Goal: Task Accomplishment & Management: Manage account settings

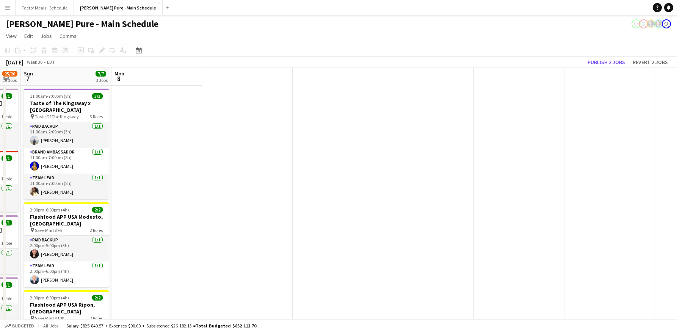
scroll to position [0, 269]
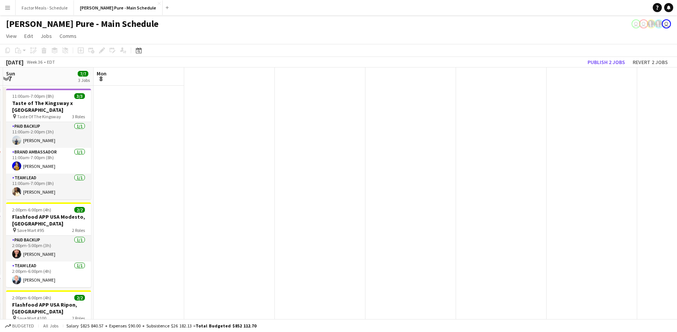
click at [38, 36] on link "Jobs" at bounding box center [46, 36] width 17 height 10
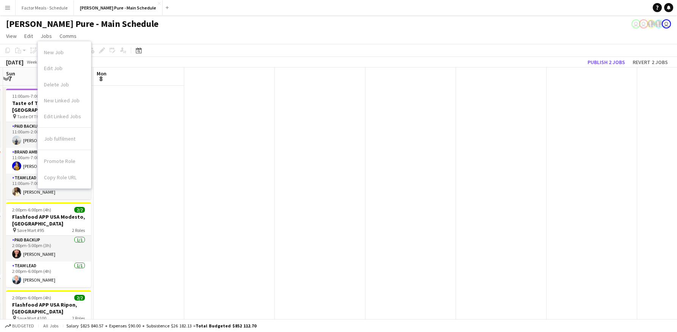
click at [188, 27] on div "Simon Pure - Main Schedule user user user" at bounding box center [338, 22] width 677 height 14
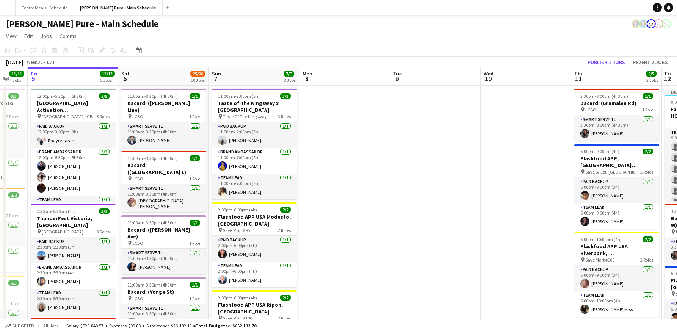
scroll to position [0, 266]
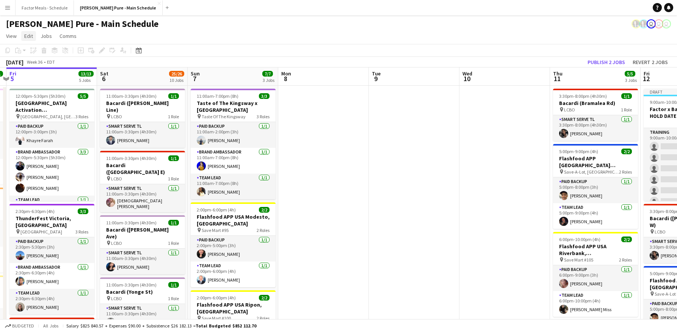
click at [28, 38] on span "Edit" at bounding box center [28, 36] width 9 height 7
click at [49, 35] on span "Jobs" at bounding box center [46, 36] width 11 height 7
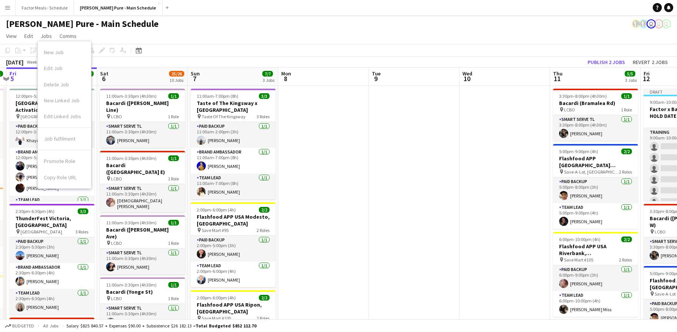
click at [295, 36] on app-page-menu "View Day view expanded Day view collapsed Month view Date picker Jump to [DATE]…" at bounding box center [338, 37] width 677 height 14
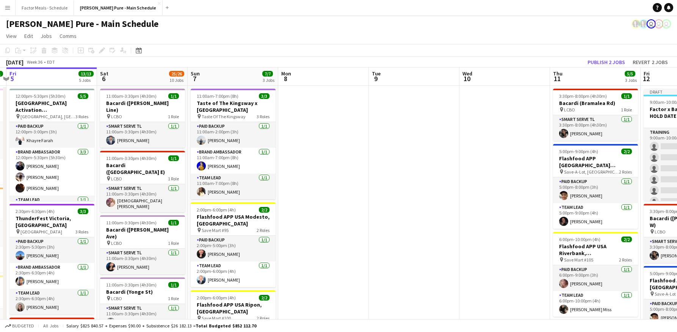
click at [377, 74] on span "Tue" at bounding box center [376, 73] width 9 height 7
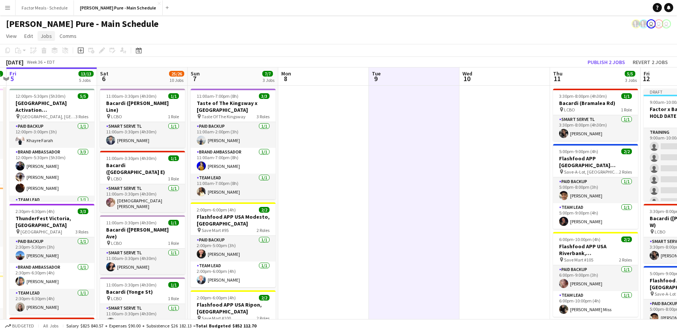
click at [47, 37] on span "Jobs" at bounding box center [46, 36] width 11 height 7
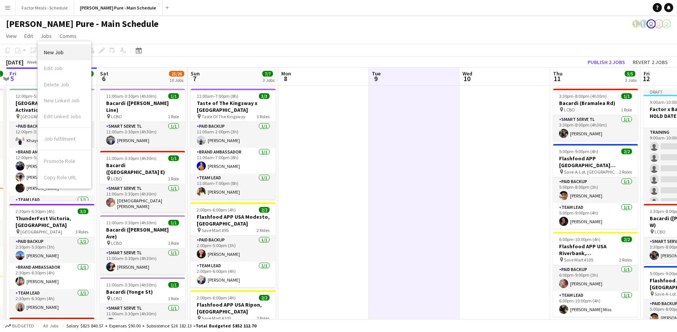
click at [53, 49] on span "New Job" at bounding box center [54, 52] width 20 height 7
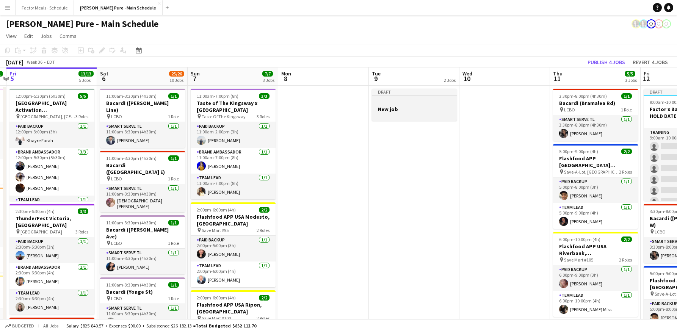
click at [390, 110] on h3 "New job" at bounding box center [414, 109] width 85 height 7
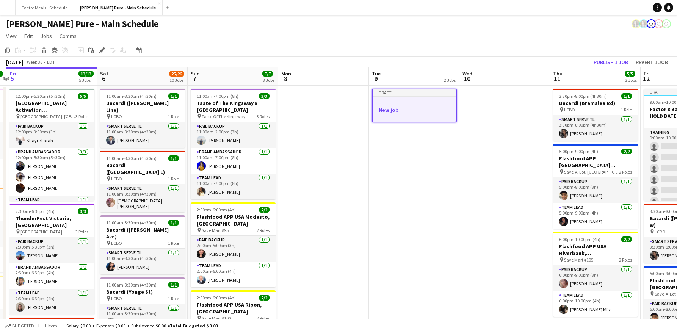
click at [390, 110] on h3 "New job" at bounding box center [414, 110] width 83 height 7
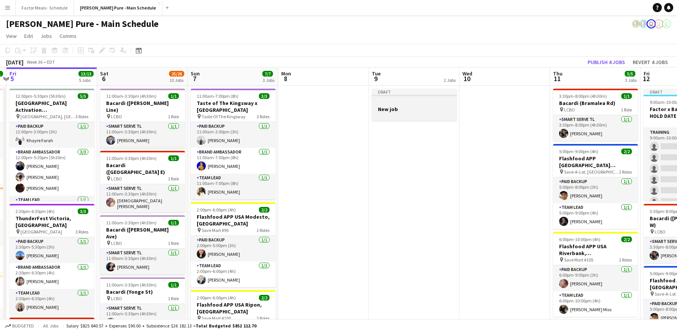
click at [390, 110] on h3 "New job" at bounding box center [414, 109] width 85 height 7
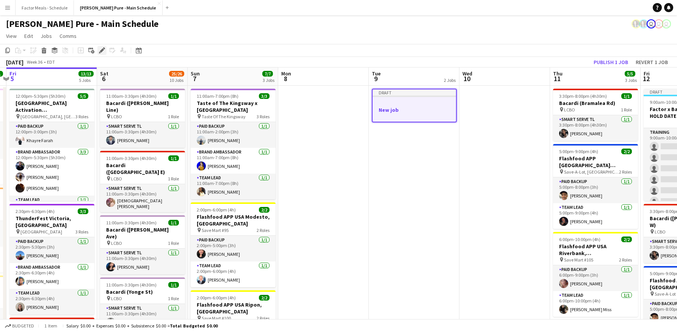
click at [104, 52] on icon "Edit" at bounding box center [102, 50] width 6 height 6
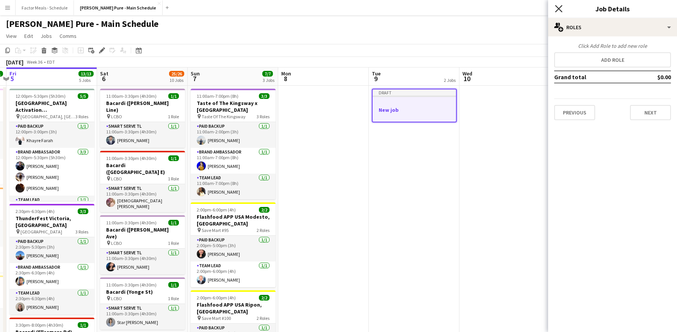
click at [558, 10] on icon at bounding box center [558, 8] width 7 height 7
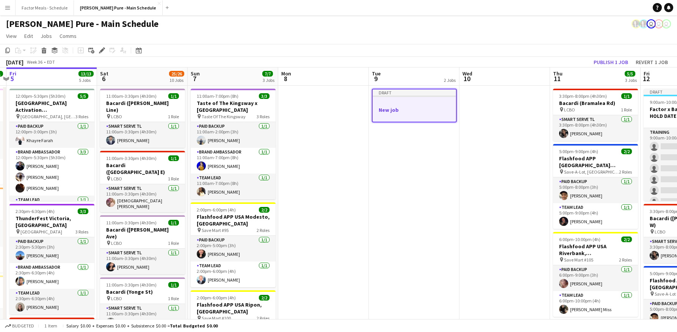
click at [394, 90] on div "Draft" at bounding box center [414, 93] width 83 height 6
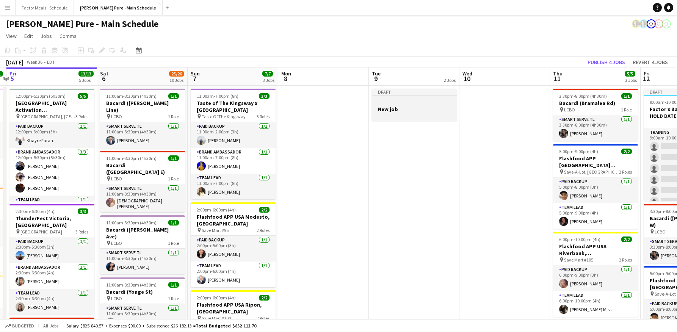
click at [385, 100] on div at bounding box center [414, 102] width 85 height 6
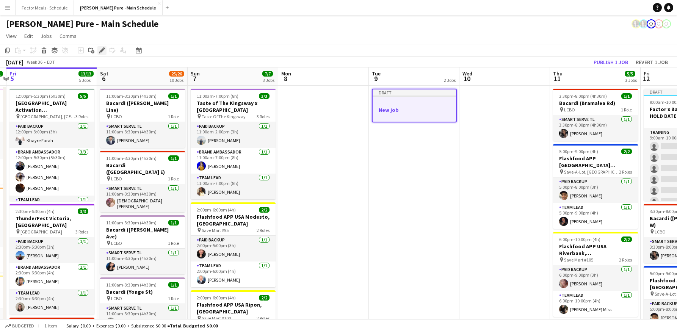
click at [99, 52] on icon at bounding box center [100, 53] width 2 height 2
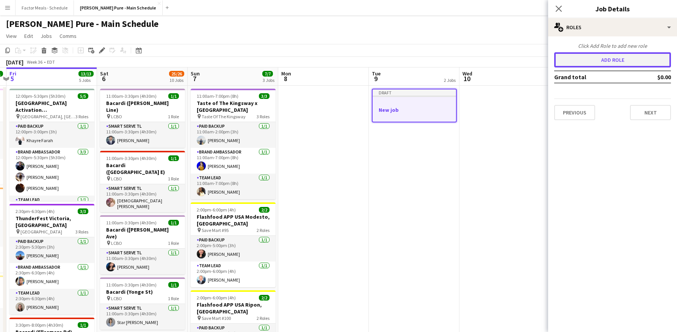
click at [620, 61] on button "Add role" at bounding box center [613, 59] width 117 height 15
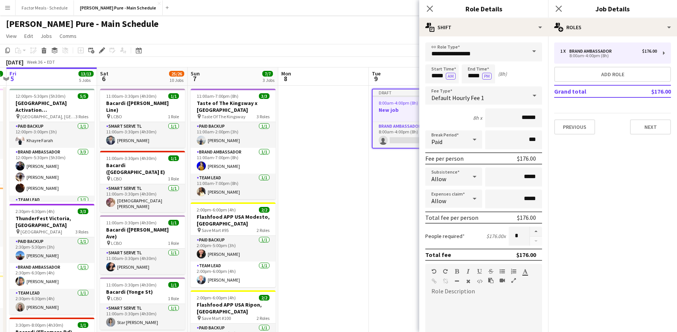
click at [528, 52] on span at bounding box center [534, 51] width 16 height 18
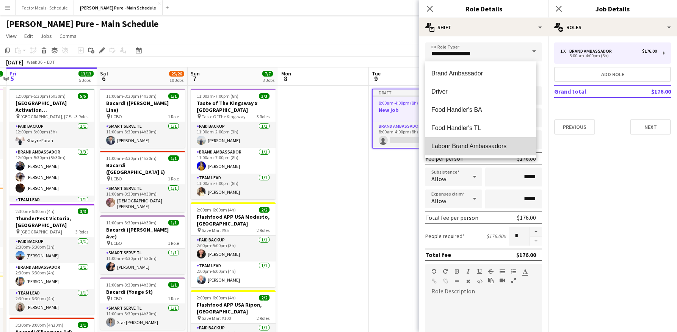
click at [493, 146] on span "Labour Brand Ambassadors" at bounding box center [481, 146] width 99 height 7
type input "**********"
type input "******"
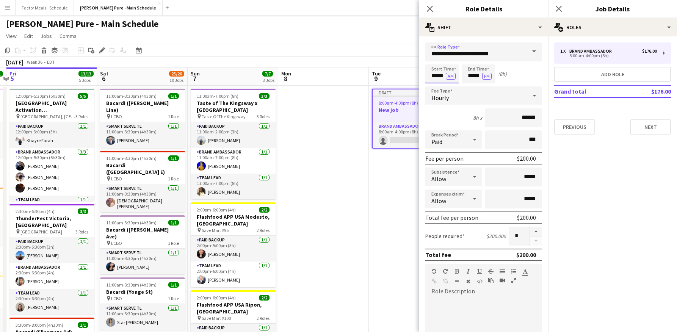
click at [431, 76] on input "*****" at bounding box center [442, 73] width 33 height 19
click at [436, 61] on div at bounding box center [434, 61] width 15 height 8
click at [440, 76] on input "*****" at bounding box center [442, 73] width 33 height 19
type input "*****"
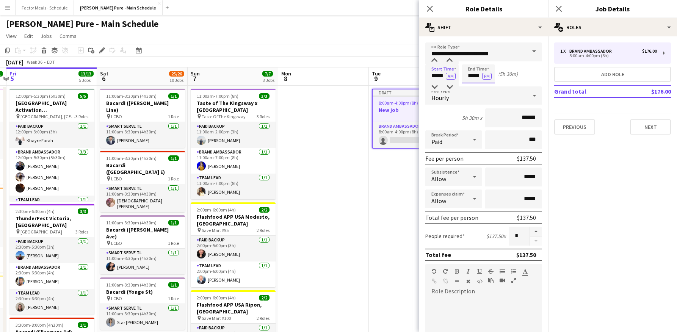
click at [474, 76] on input "*****" at bounding box center [478, 73] width 33 height 19
click at [472, 88] on div at bounding box center [471, 87] width 15 height 8
click at [467, 77] on input "*****" at bounding box center [478, 73] width 33 height 19
type input "*****"
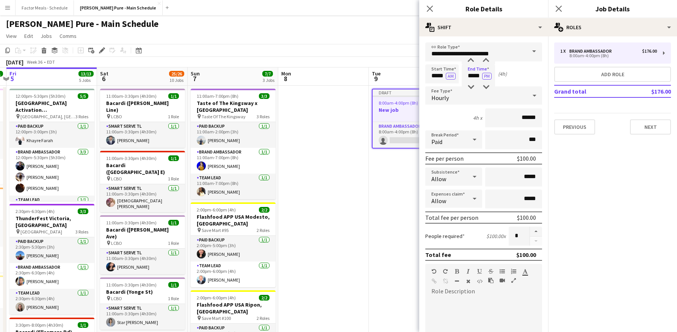
click at [530, 77] on div "Start Time ***** AM End Time ***** PM (4h)" at bounding box center [484, 73] width 117 height 19
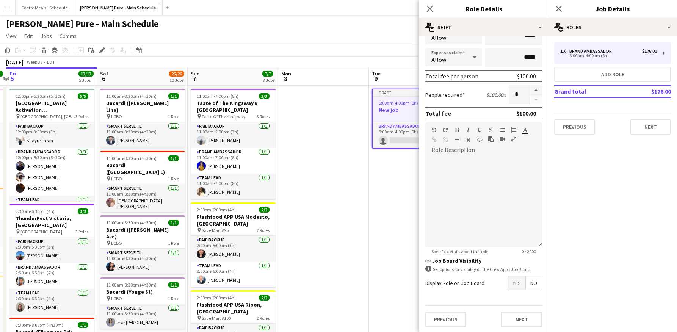
scroll to position [143, 0]
click at [534, 284] on span "No" at bounding box center [534, 282] width 16 height 14
click at [529, 281] on span "No" at bounding box center [534, 282] width 16 height 14
click at [508, 281] on span "Yes" at bounding box center [516, 282] width 17 height 14
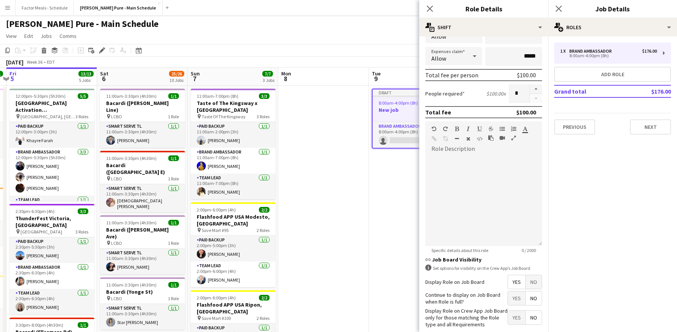
click at [531, 282] on span "No" at bounding box center [534, 282] width 16 height 14
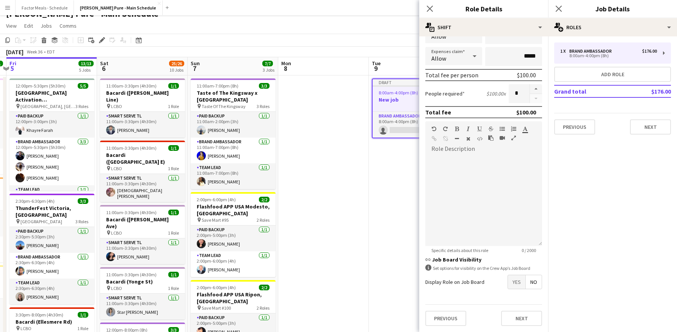
scroll to position [0, 0]
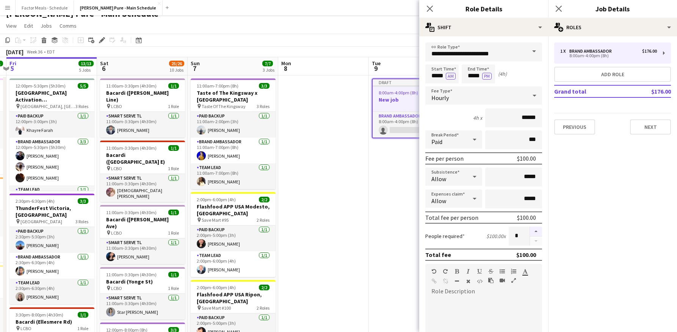
click at [530, 231] on button "button" at bounding box center [536, 232] width 12 height 10
type input "*"
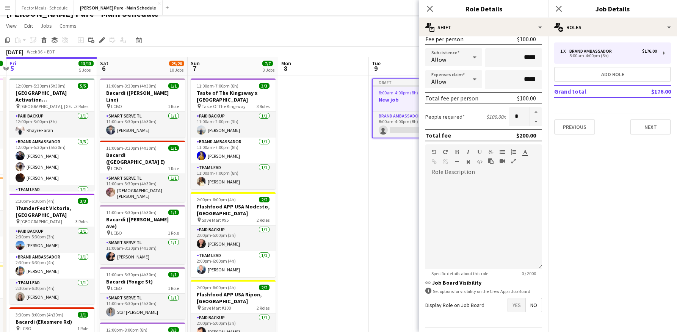
scroll to position [143, 0]
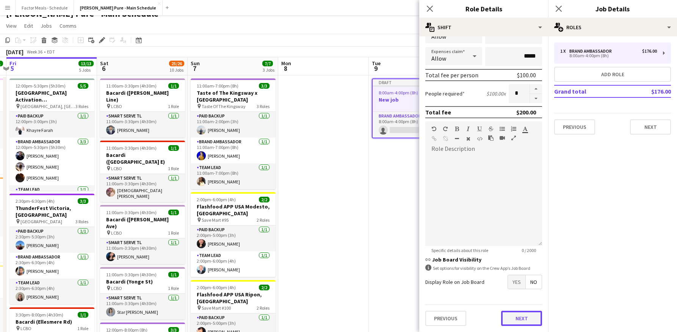
click at [514, 317] on button "Next" at bounding box center [521, 318] width 41 height 15
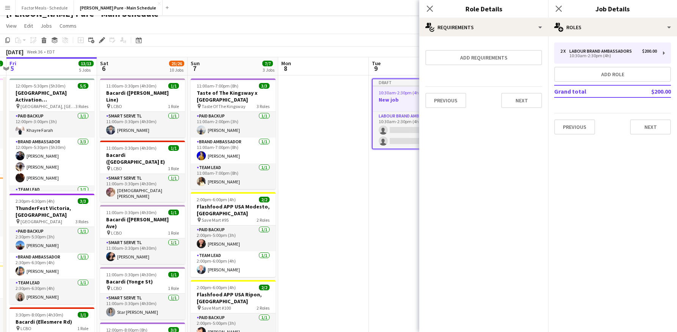
scroll to position [0, 0]
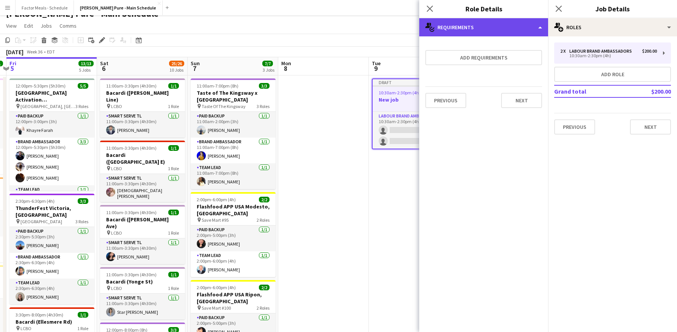
click at [481, 28] on div "multiple-actions-check-2 Requirements" at bounding box center [484, 27] width 129 height 18
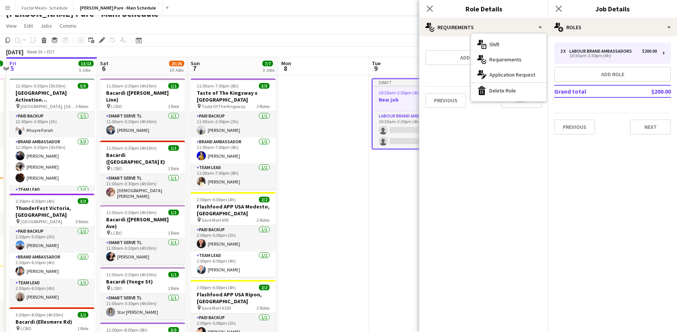
drag, startPoint x: 452, startPoint y: 68, endPoint x: 491, endPoint y: 91, distance: 45.7
click at [452, 68] on form "Add requirements Previous Next" at bounding box center [484, 78] width 129 height 72
click at [521, 96] on button "Next" at bounding box center [521, 100] width 41 height 15
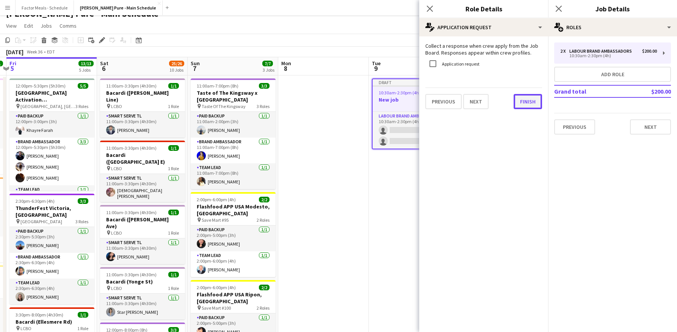
click at [533, 101] on button "Finish" at bounding box center [528, 101] width 28 height 15
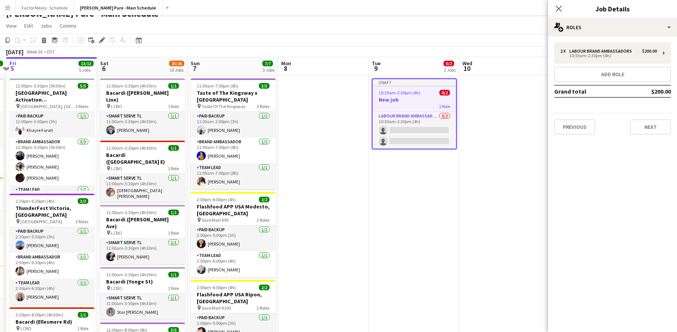
click at [388, 102] on h3 "New job" at bounding box center [414, 99] width 83 height 7
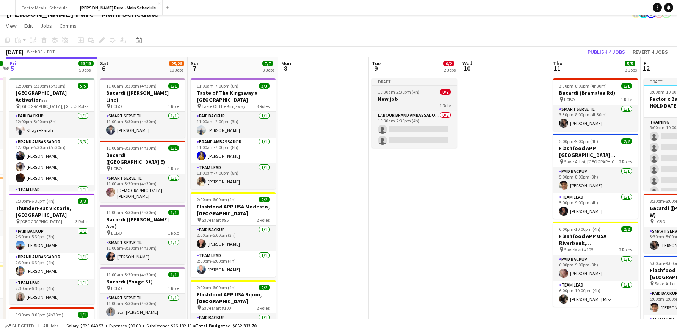
click at [388, 102] on h3 "New job" at bounding box center [414, 99] width 85 height 7
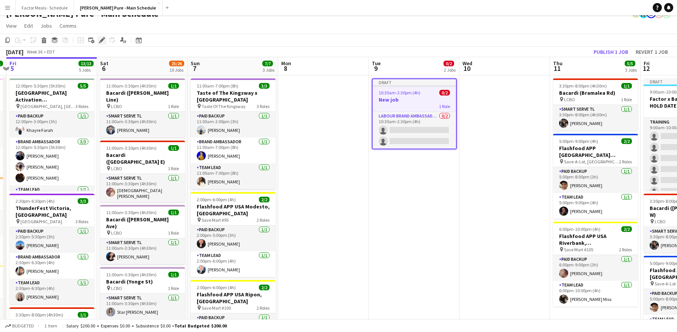
click at [102, 41] on icon at bounding box center [102, 40] width 4 height 4
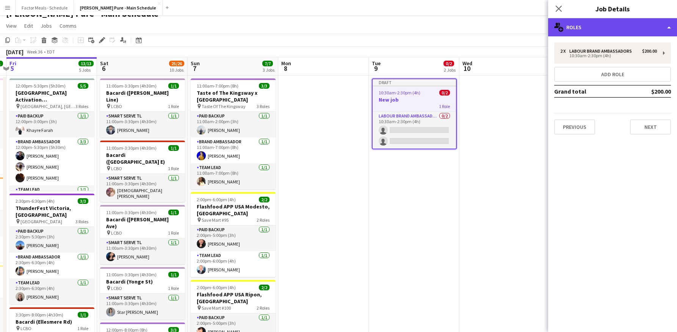
click at [606, 35] on div "multiple-users-add Roles" at bounding box center [612, 27] width 129 height 18
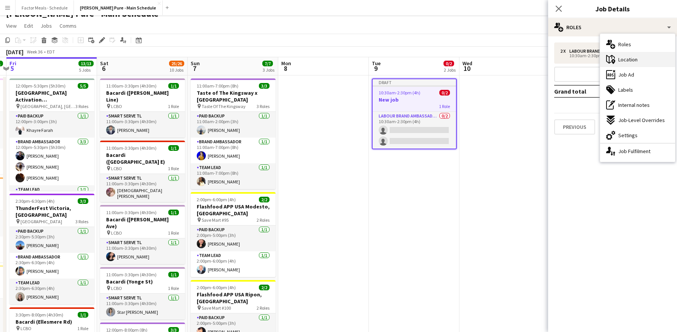
click at [634, 63] on span "Location" at bounding box center [628, 59] width 19 height 7
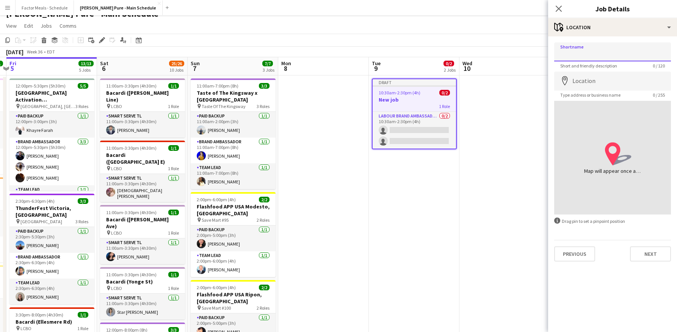
click at [594, 54] on input "Shortname" at bounding box center [613, 51] width 117 height 19
click at [559, 8] on icon at bounding box center [558, 8] width 7 height 7
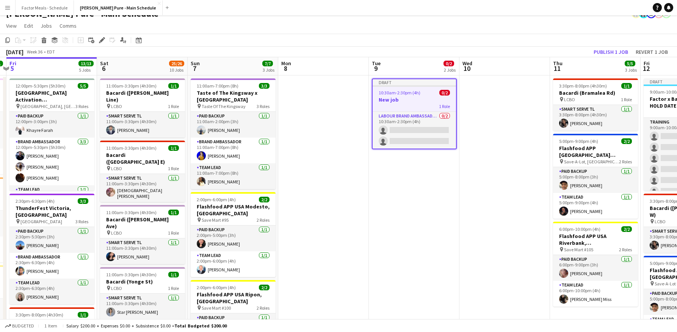
click at [394, 98] on h3 "New job" at bounding box center [414, 99] width 83 height 7
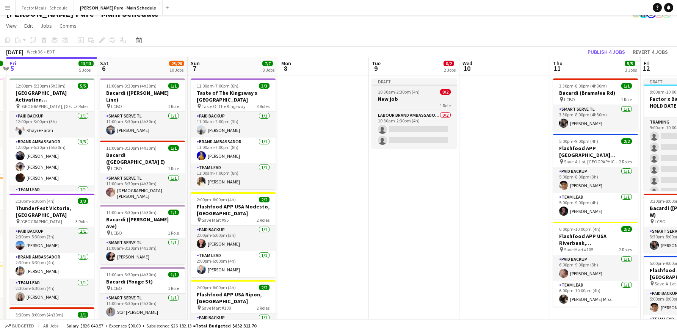
click at [394, 98] on h3 "New job" at bounding box center [414, 99] width 85 height 7
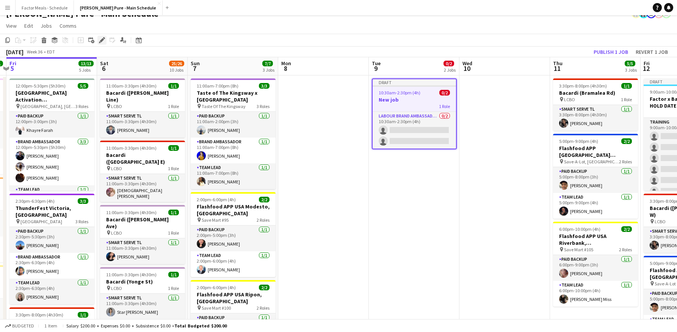
click at [102, 39] on icon "Edit" at bounding box center [102, 40] width 6 height 6
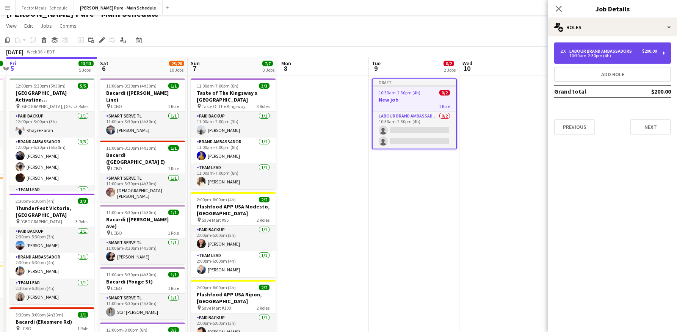
click at [661, 52] on div "2 x Labour Brand Ambassadors $200.00 10:30am-2:30pm (4h)" at bounding box center [613, 52] width 117 height 21
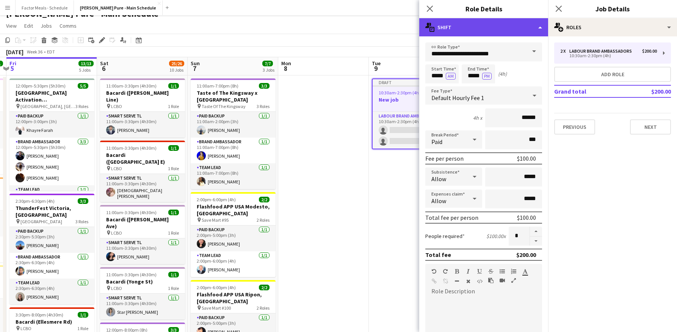
click at [459, 25] on div "multiple-actions-text Shift" at bounding box center [484, 27] width 129 height 18
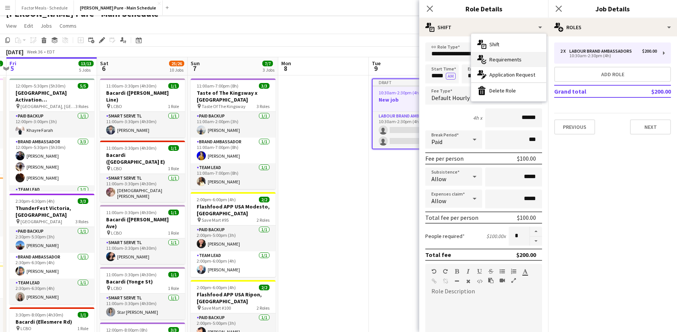
click at [522, 58] on div "multiple-actions-check-2 Requirements" at bounding box center [508, 59] width 75 height 15
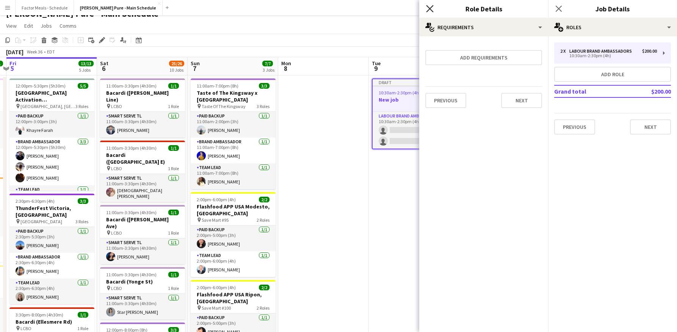
click at [429, 10] on icon "Close pop-in" at bounding box center [429, 8] width 7 height 7
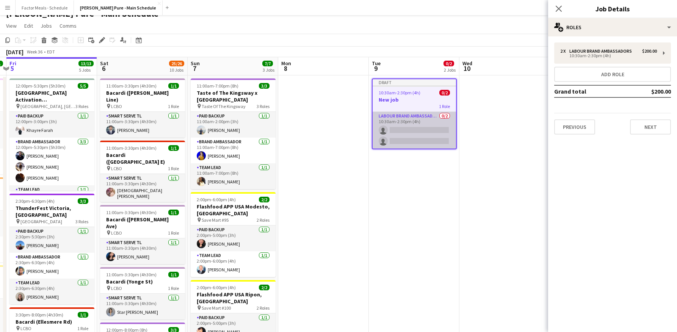
click at [420, 118] on app-card-role "Labour Brand Ambassadors 0/2 10:30am-2:30pm (4h) single-neutral-actions single-…" at bounding box center [414, 130] width 83 height 37
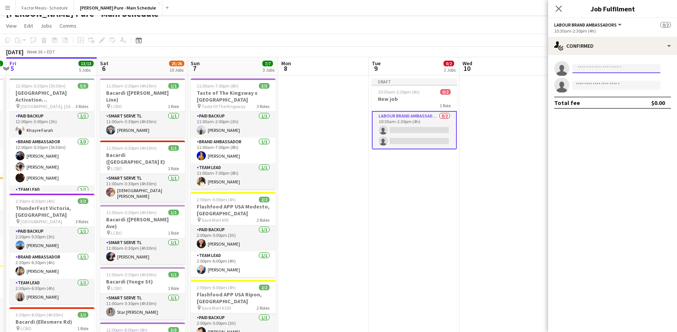
click at [618, 67] on input at bounding box center [617, 68] width 88 height 9
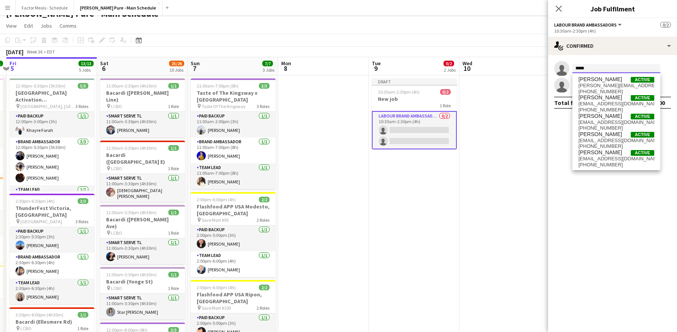
type input "*****"
click at [638, 152] on span "Active" at bounding box center [643, 153] width 24 height 6
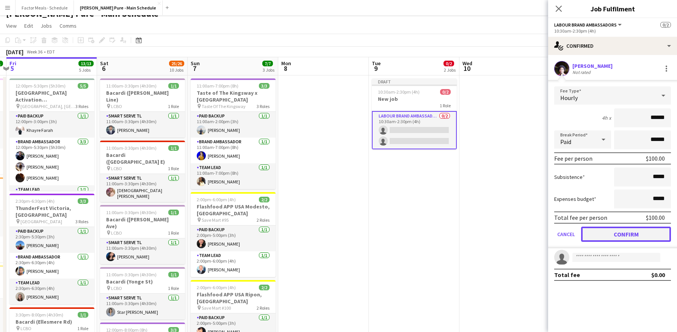
click at [633, 235] on button "Confirm" at bounding box center [626, 234] width 90 height 15
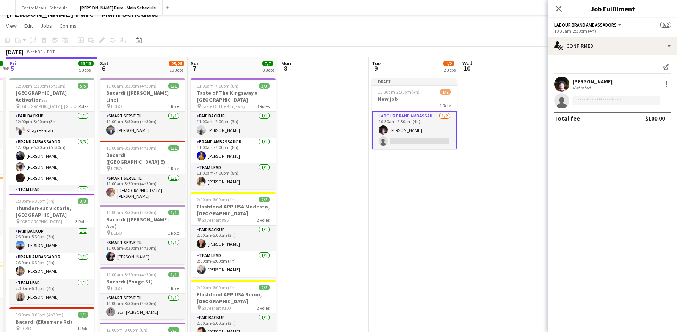
click at [592, 102] on input at bounding box center [617, 100] width 88 height 9
paste input "**********"
type input "**********"
click at [603, 121] on span "[PHONE_NUMBER]" at bounding box center [617, 124] width 76 height 6
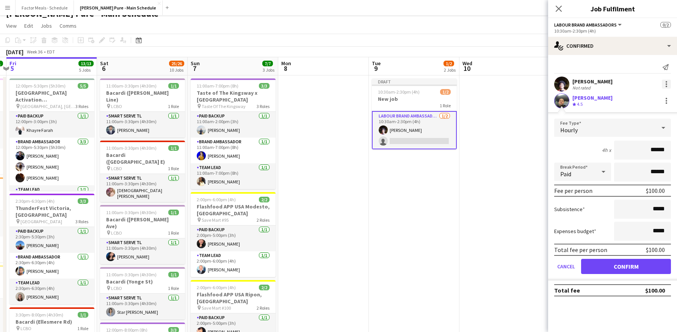
click at [668, 85] on div at bounding box center [666, 84] width 9 height 9
click at [600, 62] on div at bounding box center [338, 166] width 677 height 332
click at [412, 89] on span "10:30am-2:30pm (4h)" at bounding box center [399, 92] width 42 height 6
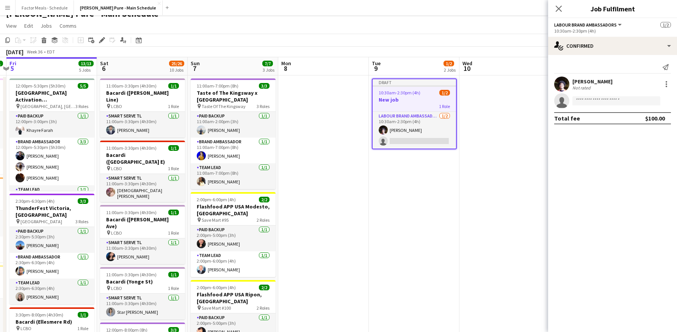
click at [390, 98] on h3 "New job" at bounding box center [414, 99] width 83 height 7
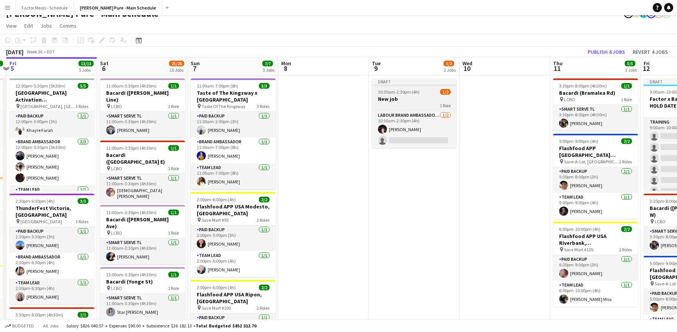
click at [390, 98] on h3 "New job" at bounding box center [414, 99] width 85 height 7
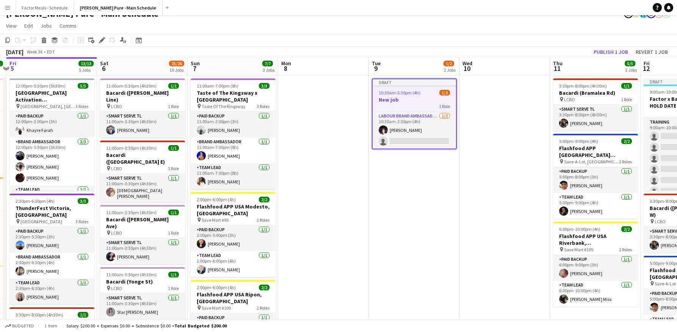
click at [390, 98] on h3 "New job" at bounding box center [414, 99] width 83 height 7
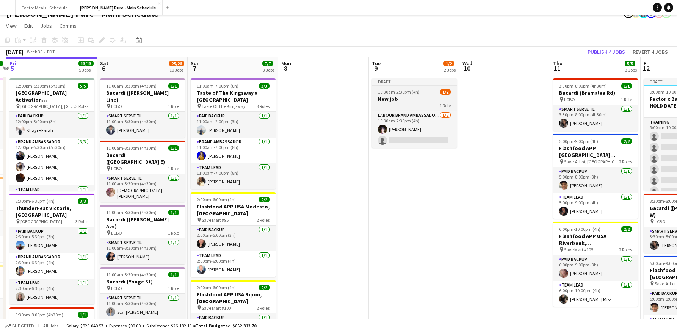
click at [390, 98] on h3 "New job" at bounding box center [414, 99] width 85 height 7
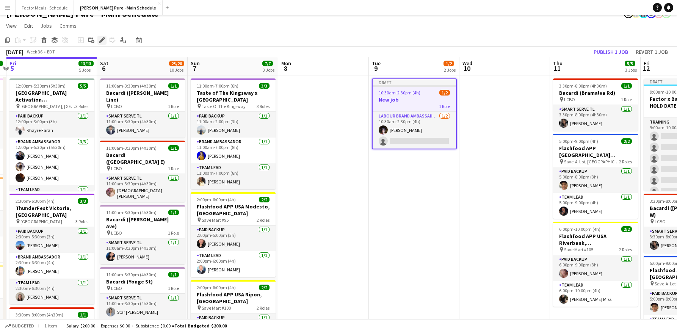
click at [100, 41] on icon at bounding box center [102, 40] width 4 height 4
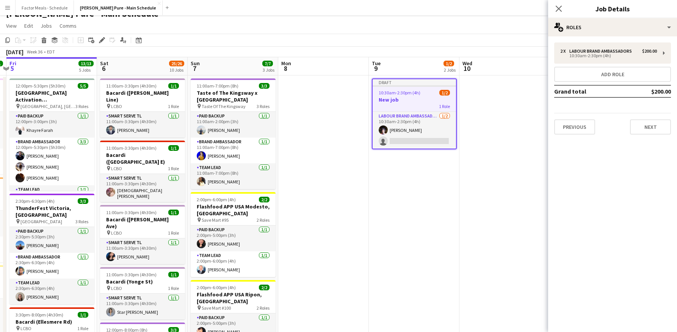
drag, startPoint x: 600, startPoint y: 5, endPoint x: 596, endPoint y: 9, distance: 5.4
click at [600, 5] on h3 "Job Details" at bounding box center [612, 9] width 129 height 10
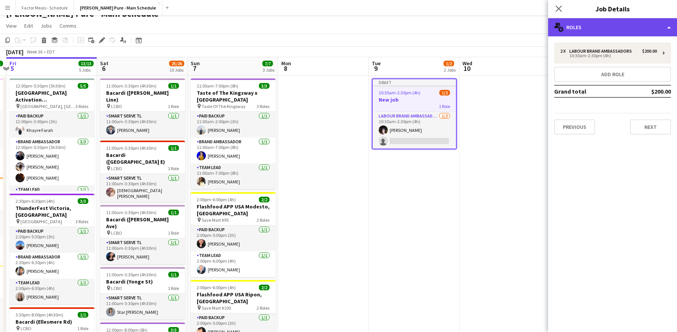
click at [586, 27] on div "multiple-users-add Roles" at bounding box center [612, 27] width 129 height 18
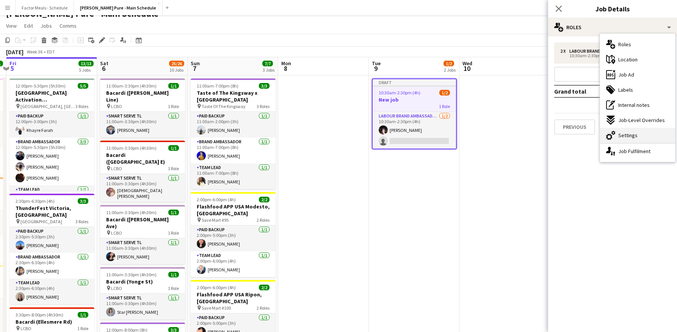
click at [636, 137] on div "cog-double-3 Settings" at bounding box center [637, 135] width 75 height 15
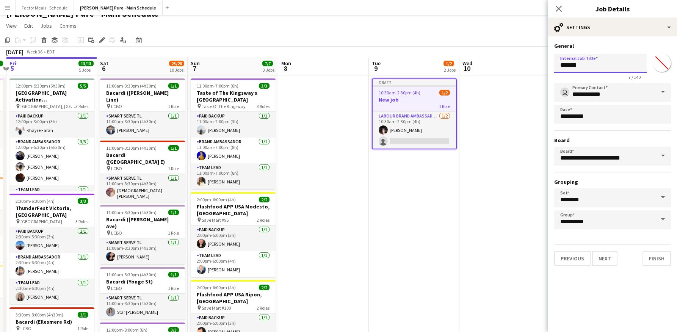
drag, startPoint x: 592, startPoint y: 67, endPoint x: 553, endPoint y: 68, distance: 39.1
click at [553, 68] on form "**********" at bounding box center [612, 154] width 129 height 224
type input "**********"
click at [665, 90] on span at bounding box center [663, 92] width 16 height 18
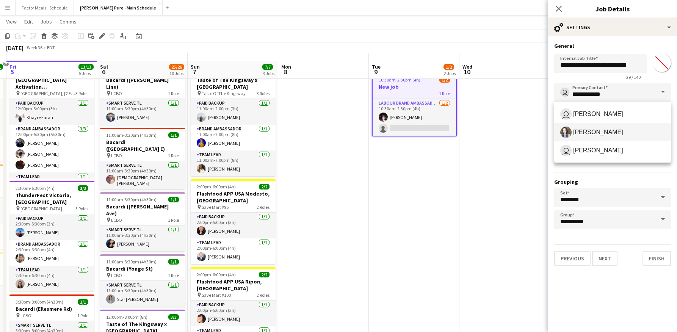
scroll to position [19, 0]
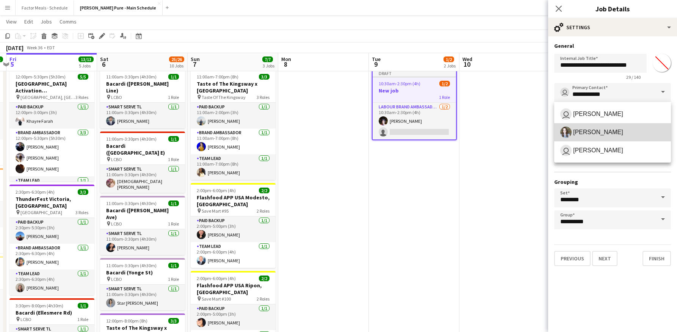
click at [608, 135] on span "[PERSON_NAME]" at bounding box center [599, 132] width 50 height 7
type input "**********"
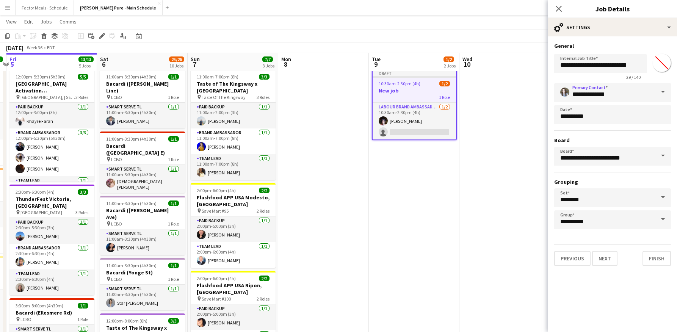
click at [660, 197] on span at bounding box center [663, 198] width 16 height 18
click at [632, 245] on div "Previous Next Finish" at bounding box center [613, 256] width 117 height 22
click at [606, 261] on button "Next" at bounding box center [604, 258] width 25 height 15
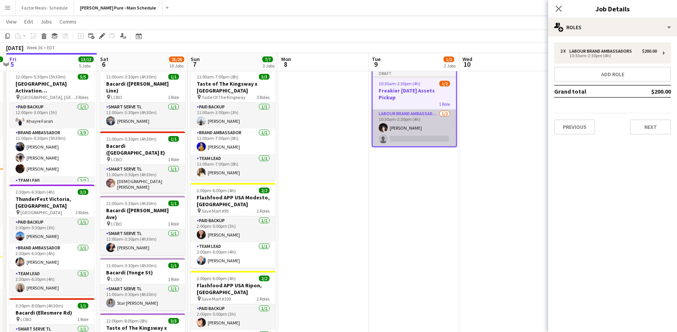
click at [417, 135] on app-card-role "Labour Brand Ambassadors [DATE] 10:30am-2:30pm (4h) [PERSON_NAME] single-neutra…" at bounding box center [414, 128] width 83 height 37
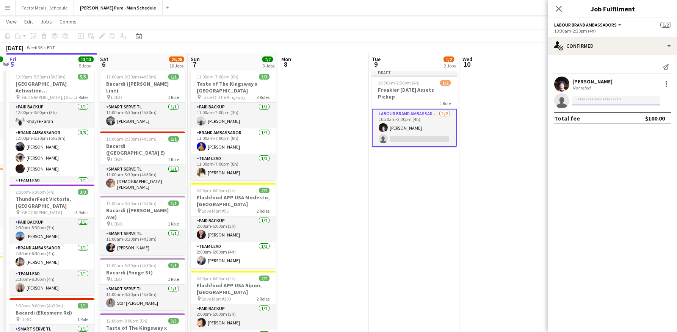
click at [602, 103] on input at bounding box center [617, 100] width 88 height 9
type input "*"
paste input "**********"
type input "**********"
click at [614, 116] on span "[EMAIL_ADDRESS][DOMAIN_NAME]" at bounding box center [617, 118] width 76 height 6
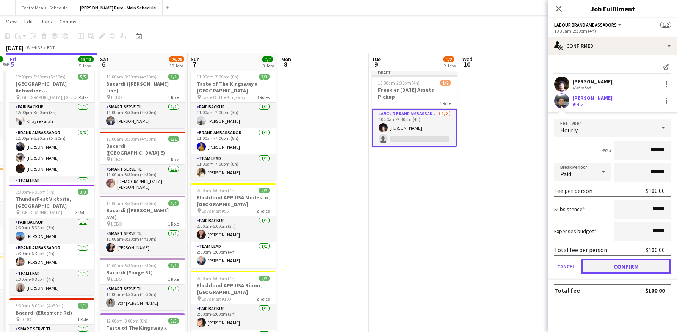
click at [642, 271] on button "Confirm" at bounding box center [626, 266] width 90 height 15
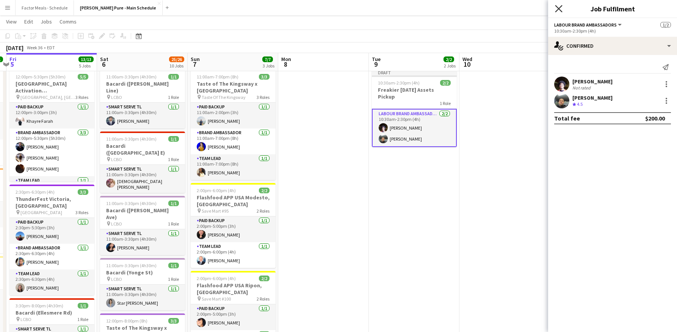
click at [556, 6] on icon at bounding box center [558, 8] width 7 height 7
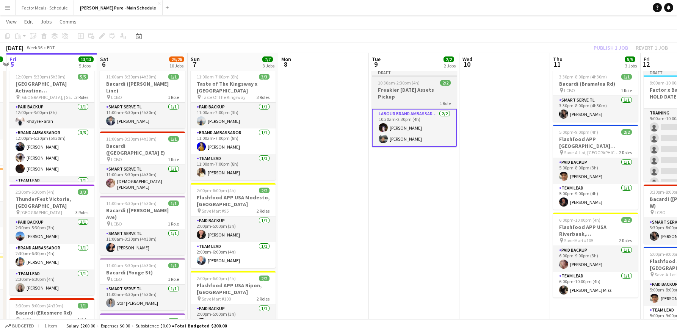
click at [410, 93] on h3 "Freakier [DATE] Assets Pickup" at bounding box center [414, 93] width 85 height 14
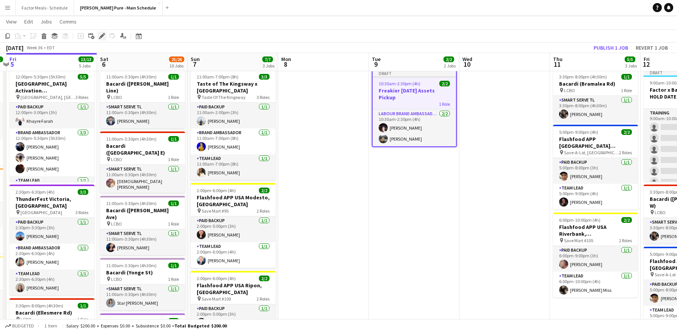
click at [102, 33] on icon "Edit" at bounding box center [102, 36] width 6 height 6
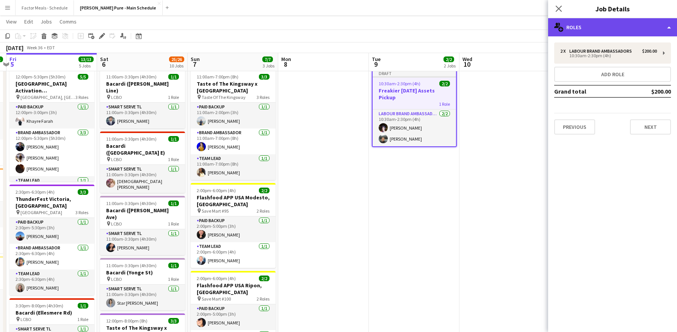
click at [616, 22] on div "multiple-users-add Roles" at bounding box center [612, 27] width 129 height 18
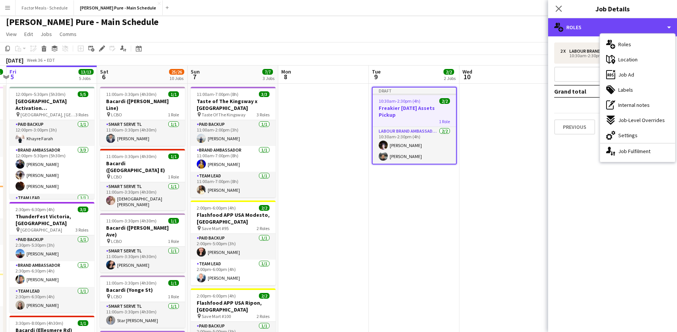
scroll to position [0, 0]
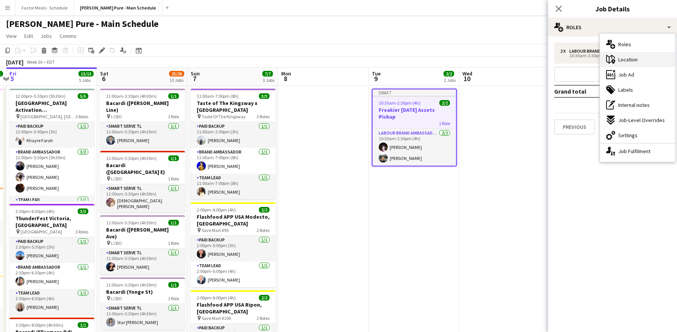
click at [630, 63] on span "Location" at bounding box center [628, 59] width 19 height 7
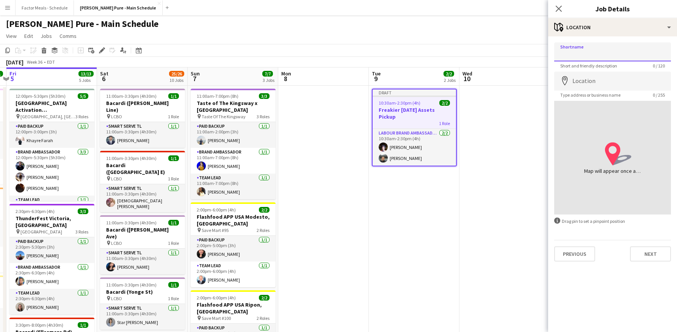
click at [582, 52] on input "Shortname" at bounding box center [613, 51] width 117 height 19
type input "**********"
click at [599, 79] on input "Location" at bounding box center [613, 81] width 117 height 19
click at [556, 10] on icon "Close pop-in" at bounding box center [558, 8] width 7 height 7
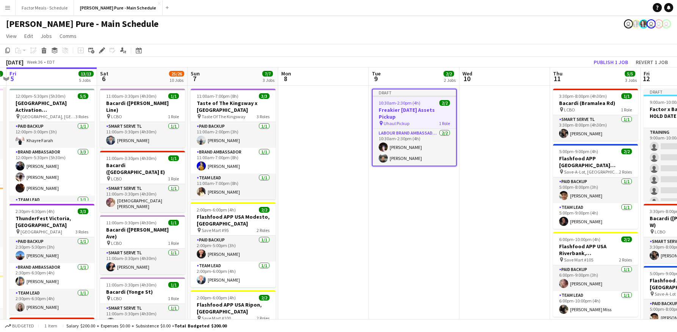
click at [422, 82] on app-board-header-date "Tue 9 2/2 2 Jobs" at bounding box center [414, 77] width 91 height 18
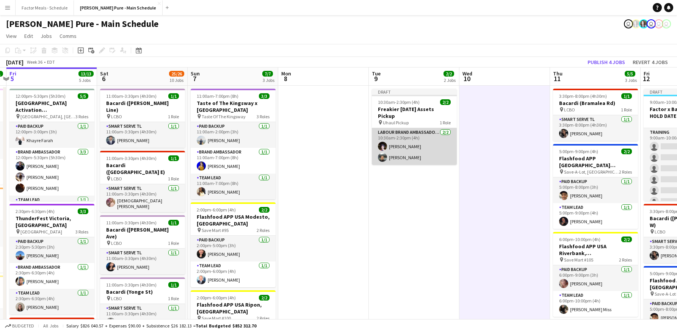
click at [422, 142] on app-card-role "Labour Brand Ambassadors [DATE] 10:30am-2:30pm (4h) [PERSON_NAME] [PERSON_NAME]" at bounding box center [414, 146] width 85 height 37
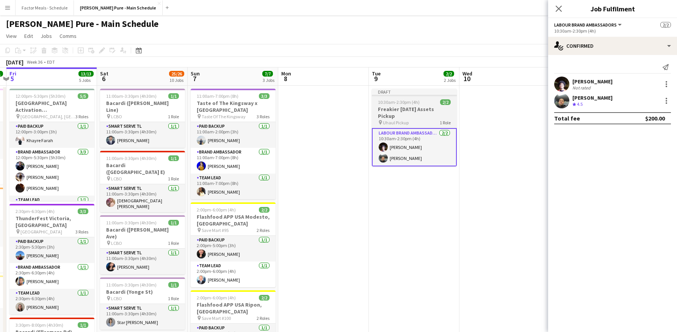
click at [427, 96] on app-job-card "Draft 10:30am-2:30pm (4h) 2/2 Freakier [DATE] Assets Pickup pin Uhaul Pickup 1 …" at bounding box center [414, 128] width 85 height 78
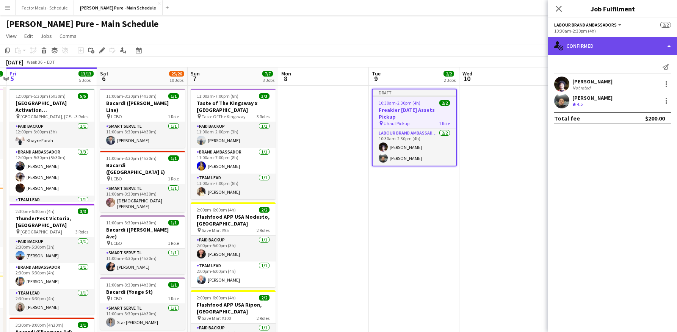
click at [670, 44] on div "single-neutral-actions-check-2 Confirmed" at bounding box center [612, 46] width 129 height 18
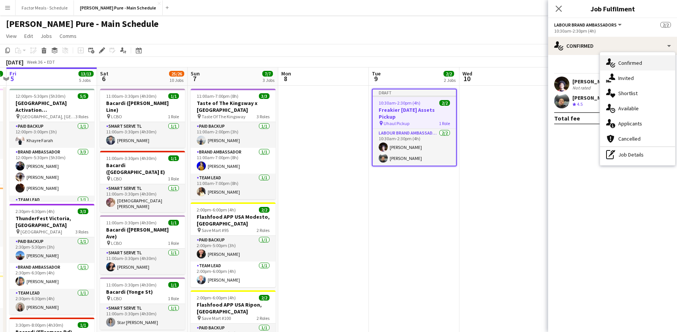
click at [638, 63] on span "Confirmed" at bounding box center [631, 63] width 24 height 7
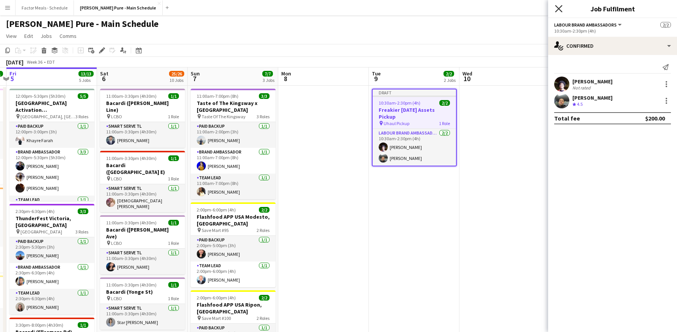
click at [562, 9] on icon "Close pop-in" at bounding box center [558, 8] width 7 height 7
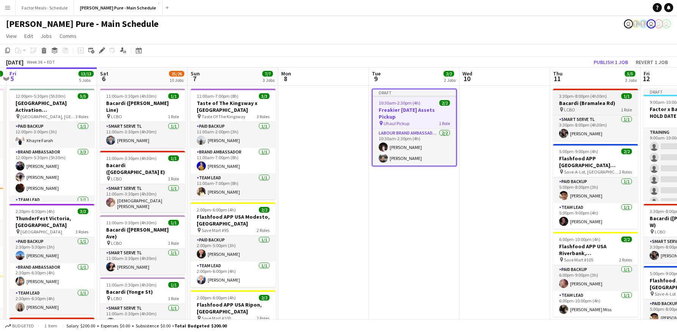
click at [572, 94] on span "3:30pm-8:00pm (4h30m)" at bounding box center [583, 96] width 48 height 6
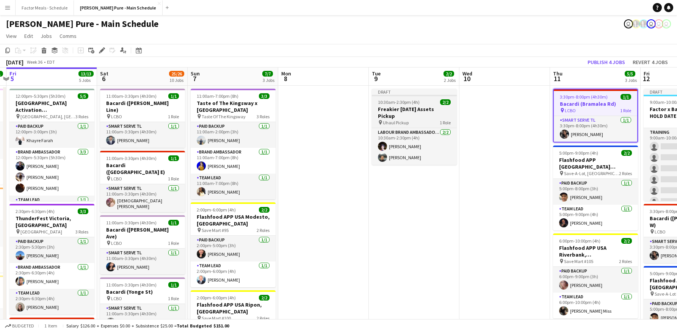
click at [425, 92] on div "Draft" at bounding box center [414, 92] width 85 height 6
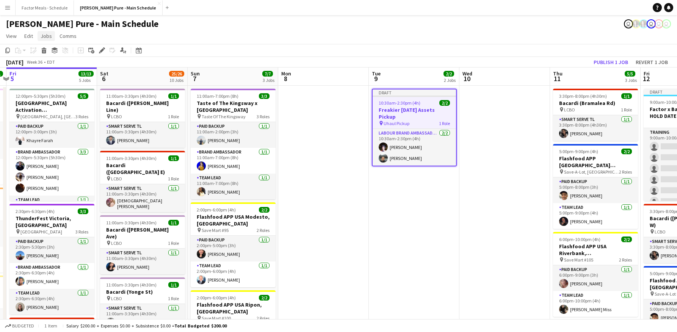
click at [43, 37] on span "Jobs" at bounding box center [46, 36] width 11 height 7
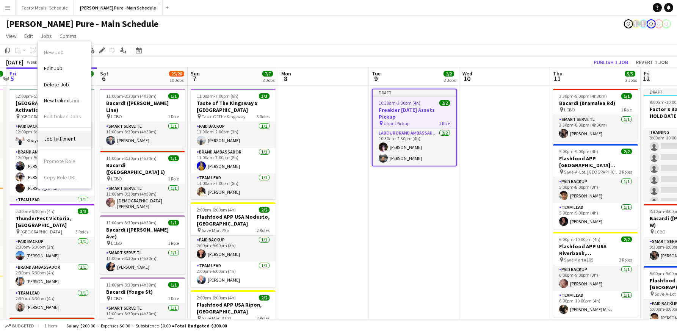
click at [72, 140] on span "Job fulfilment" at bounding box center [59, 138] width 31 height 7
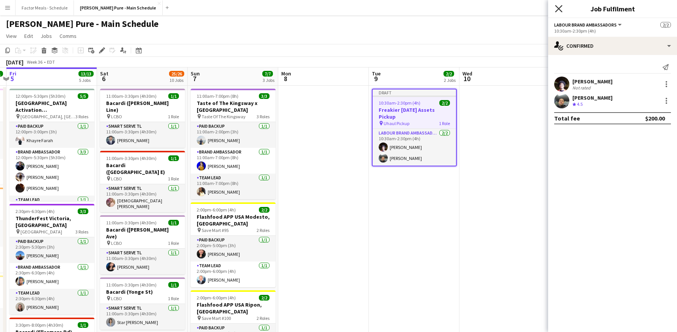
click at [561, 10] on icon "Close pop-in" at bounding box center [558, 8] width 7 height 7
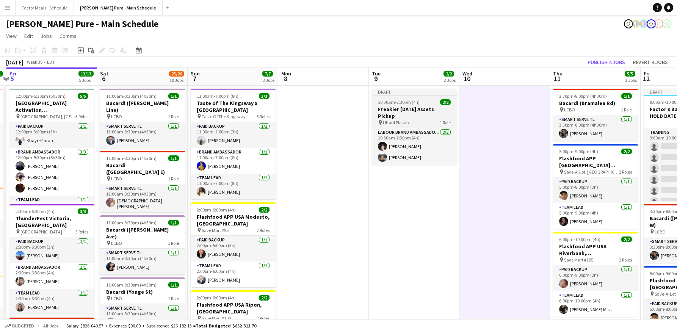
click at [413, 90] on div "Draft" at bounding box center [414, 92] width 85 height 6
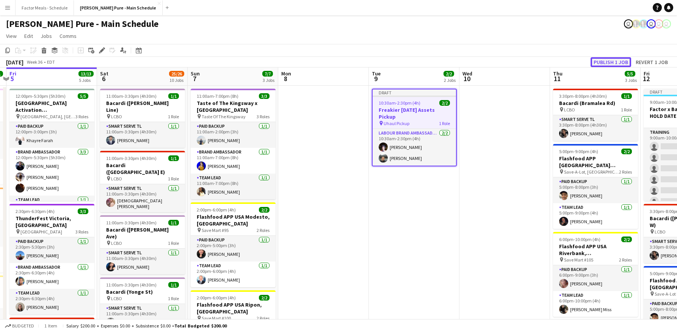
click at [600, 61] on button "Publish 1 job" at bounding box center [611, 62] width 41 height 10
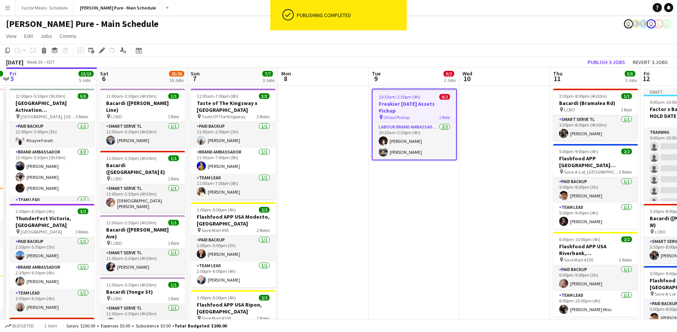
click at [443, 97] on span "0/2" at bounding box center [445, 97] width 11 height 6
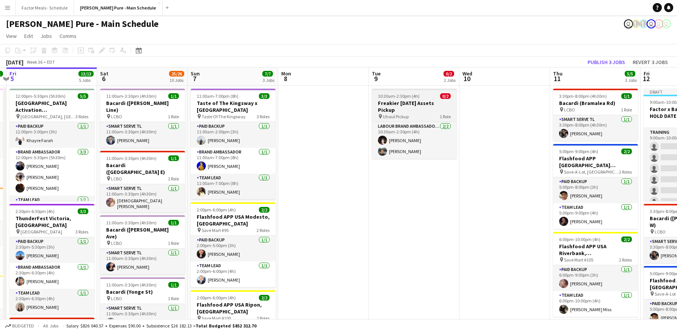
click at [444, 96] on span "0/2" at bounding box center [445, 96] width 11 height 6
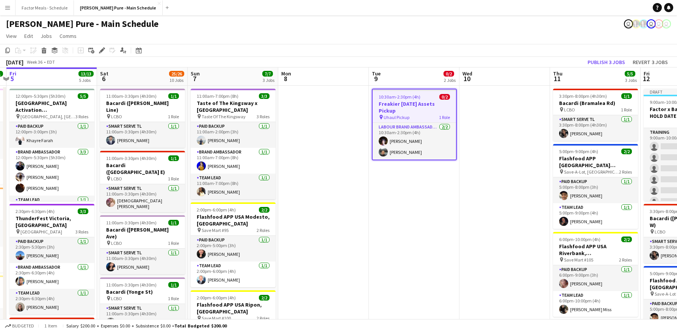
click at [451, 73] on span "0/2" at bounding box center [449, 74] width 11 height 6
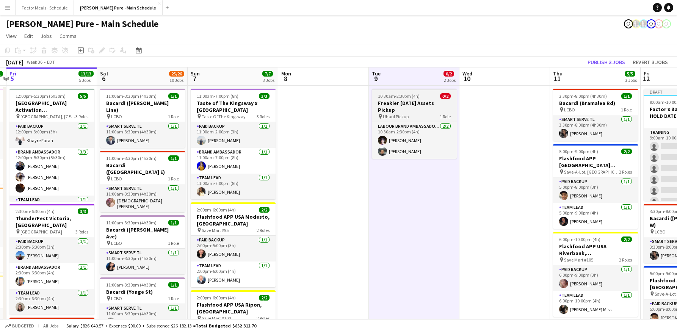
click at [441, 99] on app-job-card "10:30am-2:30pm (4h) 0/2 Freakier [DATE] Assets Pickup pin Uhaul Pickup 1 Role L…" at bounding box center [414, 124] width 85 height 70
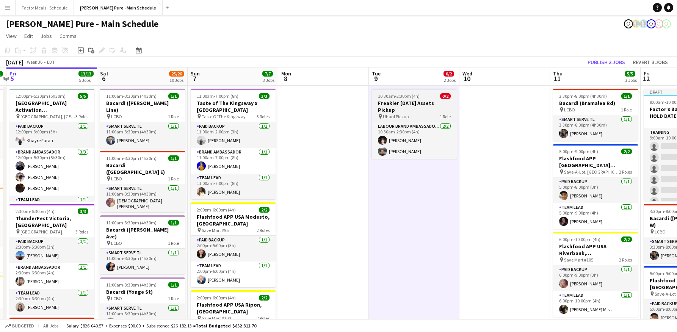
click at [431, 92] on app-job-card "10:30am-2:30pm (4h) 0/2 Freakier [DATE] Assets Pickup pin Uhaul Pickup 1 Role L…" at bounding box center [414, 124] width 85 height 70
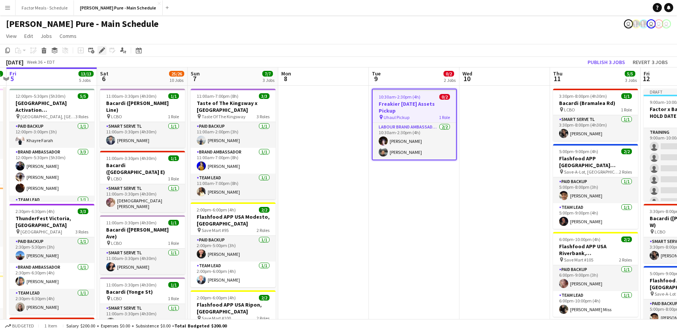
click at [101, 53] on icon "Edit" at bounding box center [102, 50] width 6 height 6
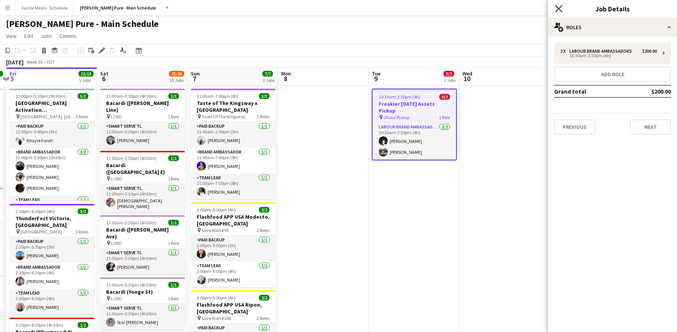
click at [559, 8] on icon "Close pop-in" at bounding box center [558, 8] width 7 height 7
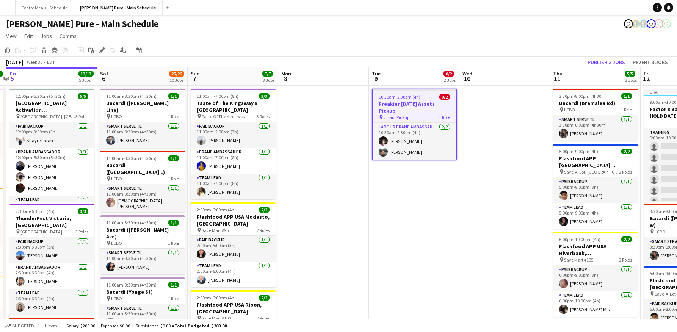
click at [434, 104] on h3 "Freakier [DATE] Assets Pickup" at bounding box center [414, 108] width 83 height 14
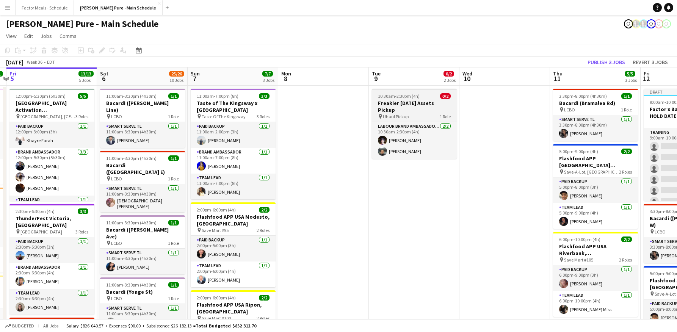
click at [434, 104] on h3 "Freakier [DATE] Assets Pickup" at bounding box center [414, 107] width 85 height 14
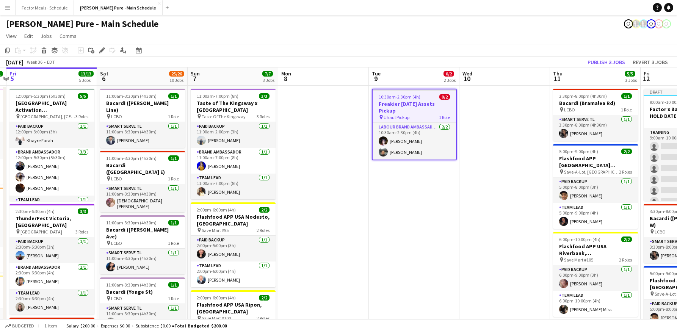
click at [434, 104] on h3 "Freakier [DATE] Assets Pickup" at bounding box center [414, 108] width 83 height 14
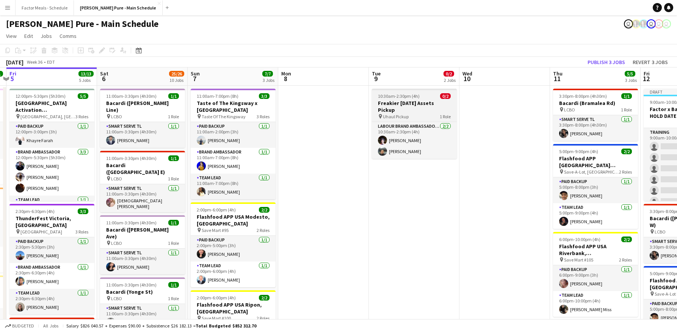
click at [434, 104] on h3 "Freakier [DATE] Assets Pickup" at bounding box center [414, 107] width 85 height 14
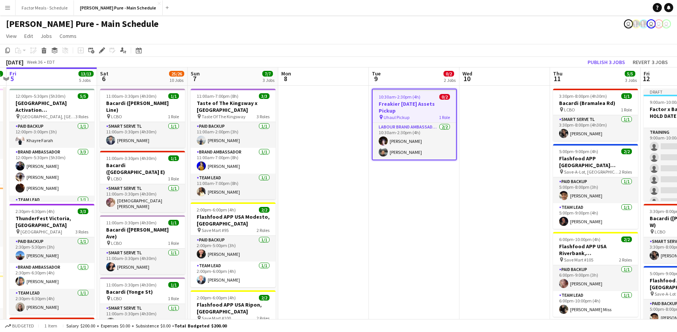
click at [434, 104] on h3 "Freakier [DATE] Assets Pickup" at bounding box center [414, 108] width 83 height 14
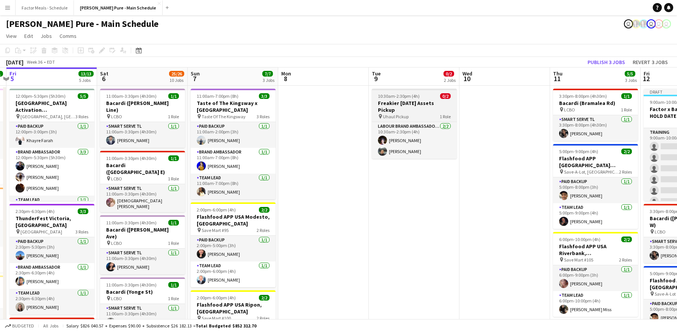
click at [434, 104] on h3 "Freakier [DATE] Assets Pickup" at bounding box center [414, 107] width 85 height 14
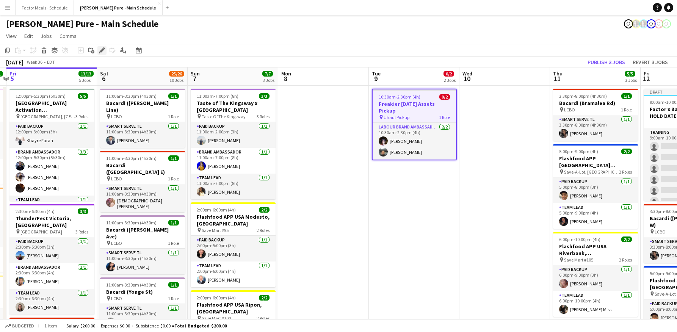
click at [103, 48] on icon "Edit" at bounding box center [102, 50] width 6 height 6
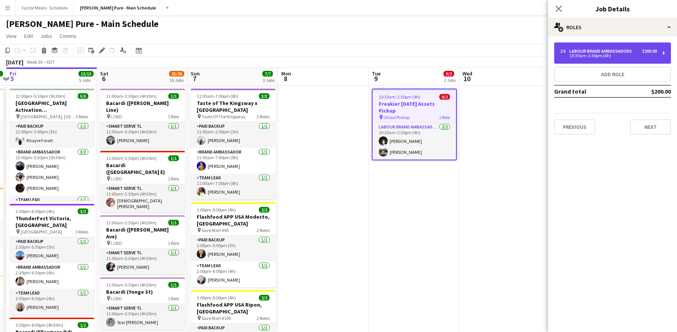
click at [657, 49] on div "$200.00" at bounding box center [650, 51] width 15 height 5
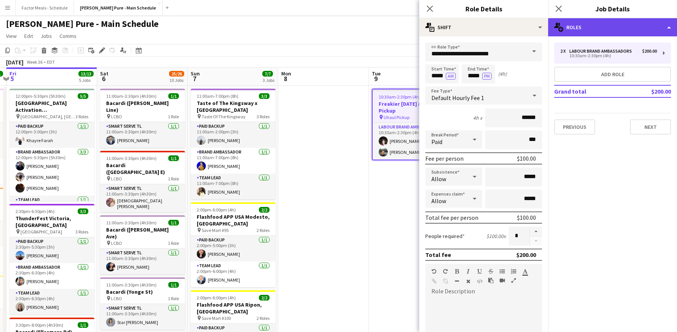
click at [668, 26] on div "multiple-users-add Roles" at bounding box center [612, 27] width 129 height 18
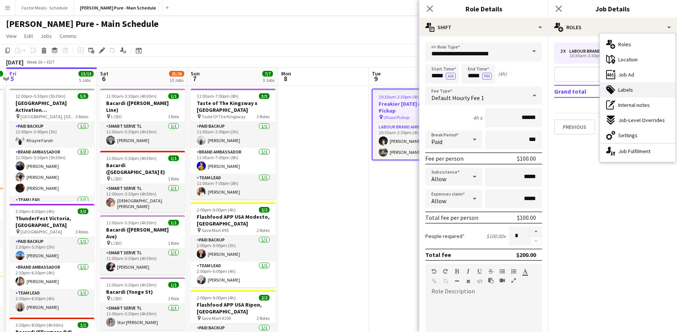
click at [645, 88] on div "tags-double Labels" at bounding box center [637, 89] width 75 height 15
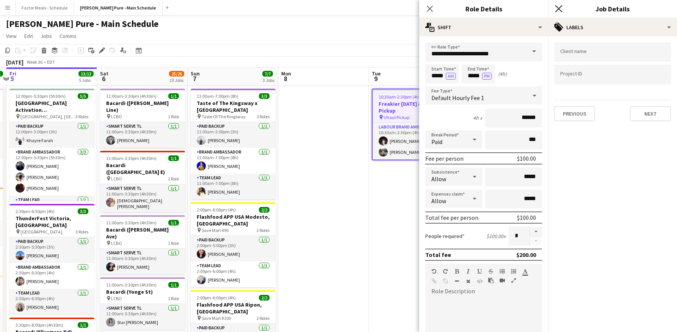
click at [558, 9] on icon at bounding box center [558, 8] width 7 height 7
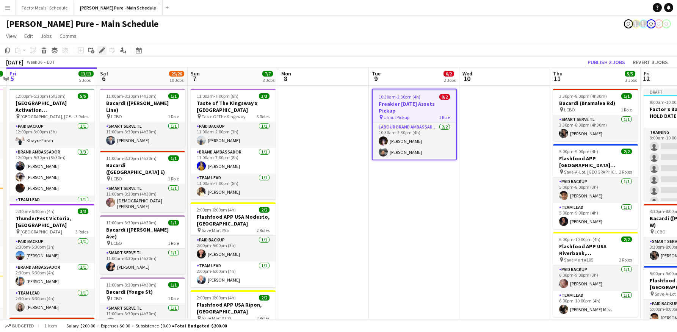
click at [100, 47] on div "Edit" at bounding box center [101, 50] width 9 height 9
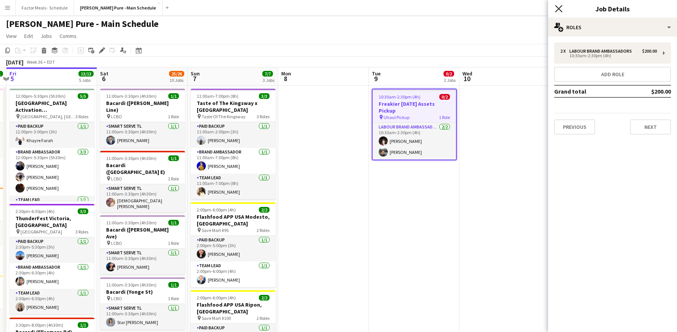
click at [558, 8] on icon at bounding box center [558, 8] width 7 height 7
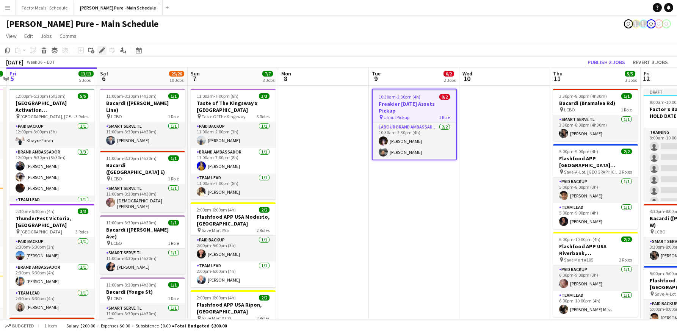
click at [105, 51] on icon "Edit" at bounding box center [102, 50] width 6 height 6
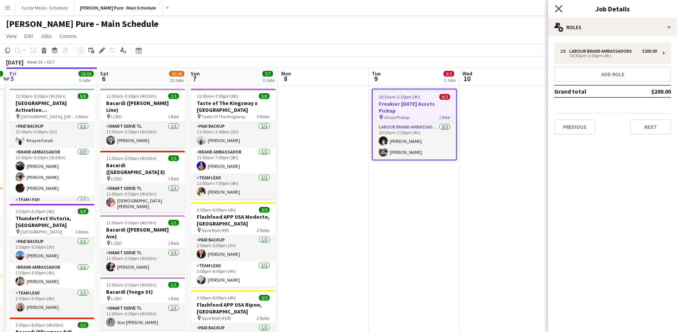
click at [557, 10] on icon at bounding box center [558, 8] width 7 height 7
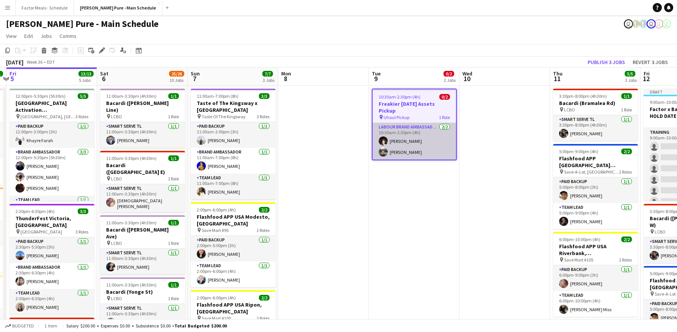
click at [412, 128] on app-card-role "Labour Brand Ambassadors [DATE] 10:30am-2:30pm (4h) [PERSON_NAME] [PERSON_NAME]" at bounding box center [414, 141] width 83 height 37
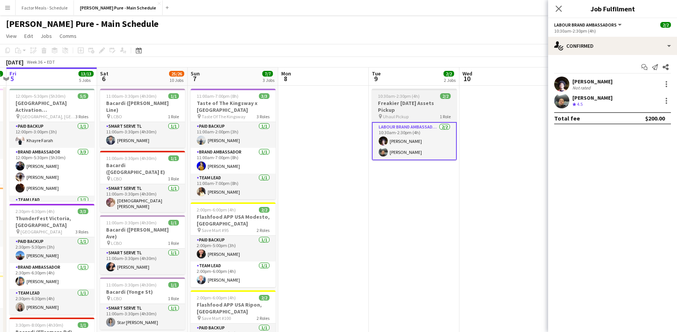
click at [412, 101] on h3 "Freakier [DATE] Assets Pickup" at bounding box center [414, 107] width 85 height 14
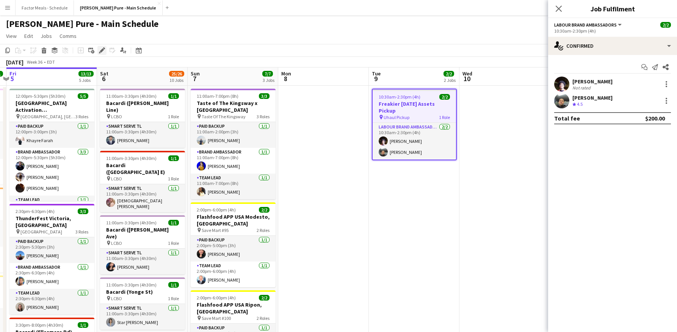
click at [104, 49] on icon "Edit" at bounding box center [102, 50] width 6 height 6
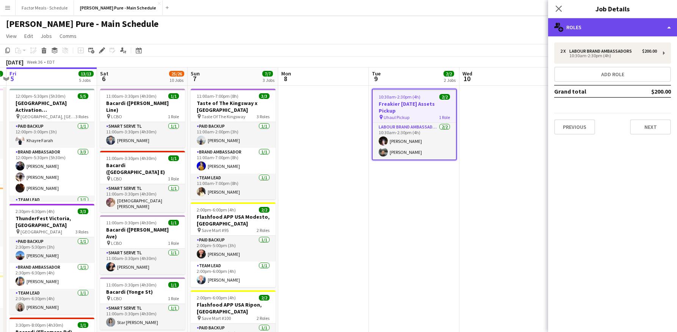
click at [670, 26] on div "multiple-users-add Roles" at bounding box center [612, 27] width 129 height 18
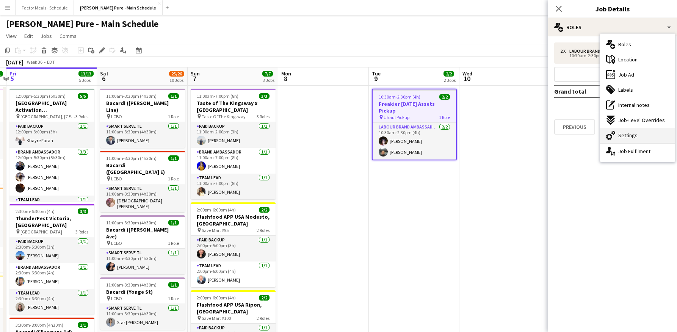
click at [654, 135] on div "cog-double-3 Settings" at bounding box center [637, 135] width 75 height 15
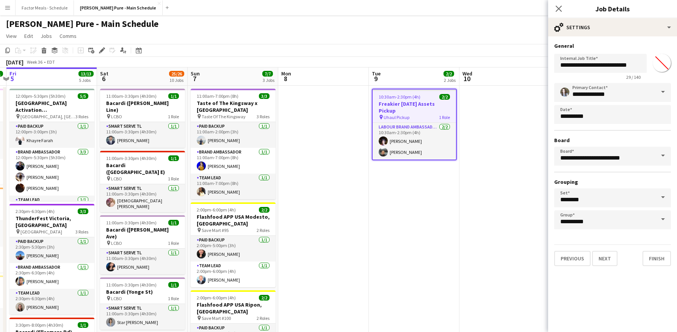
click at [665, 55] on input "*******" at bounding box center [662, 62] width 27 height 27
type input "*******"
click at [639, 180] on h3 "Grouping" at bounding box center [613, 182] width 117 height 7
click at [655, 258] on button "Finish" at bounding box center [657, 258] width 28 height 15
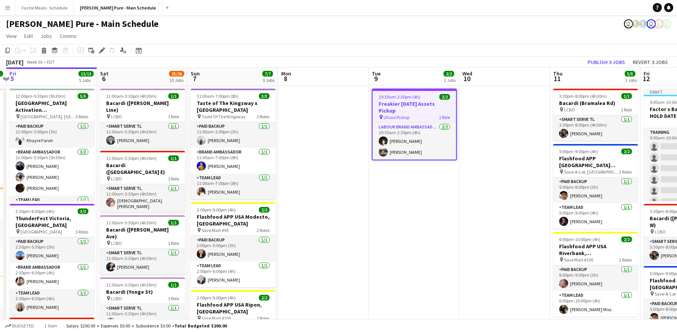
click at [418, 30] on app-page-menu "View Day view expanded Day view collapsed Month view Date picker Jump to [DATE]…" at bounding box center [338, 37] width 677 height 14
